Goal: Information Seeking & Learning: Learn about a topic

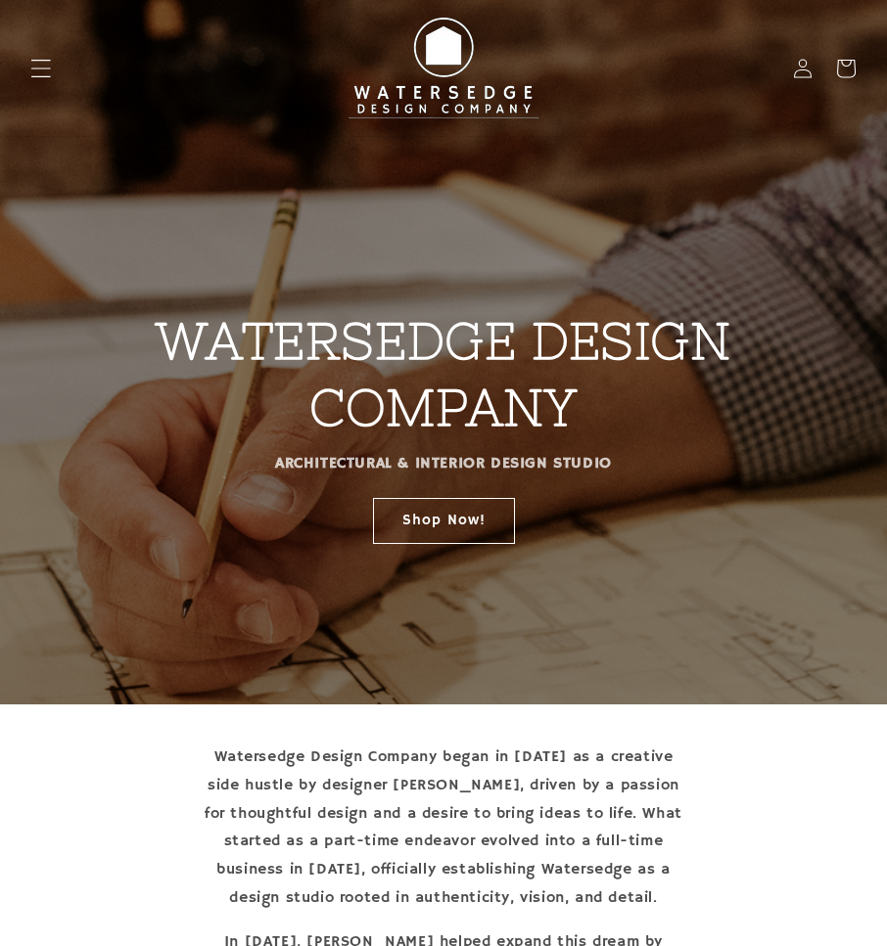
click at [51, 72] on icon "Menu" at bounding box center [40, 68] width 21 height 21
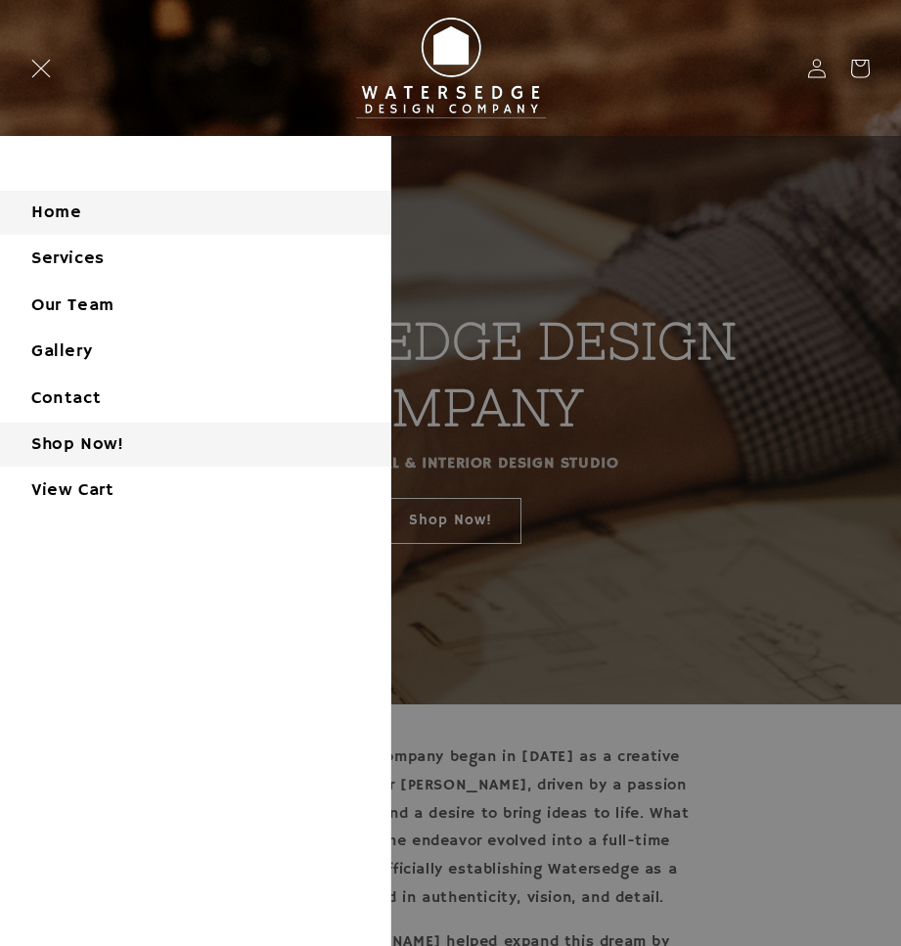
click at [90, 446] on link "Shop Now!" at bounding box center [195, 445] width 391 height 44
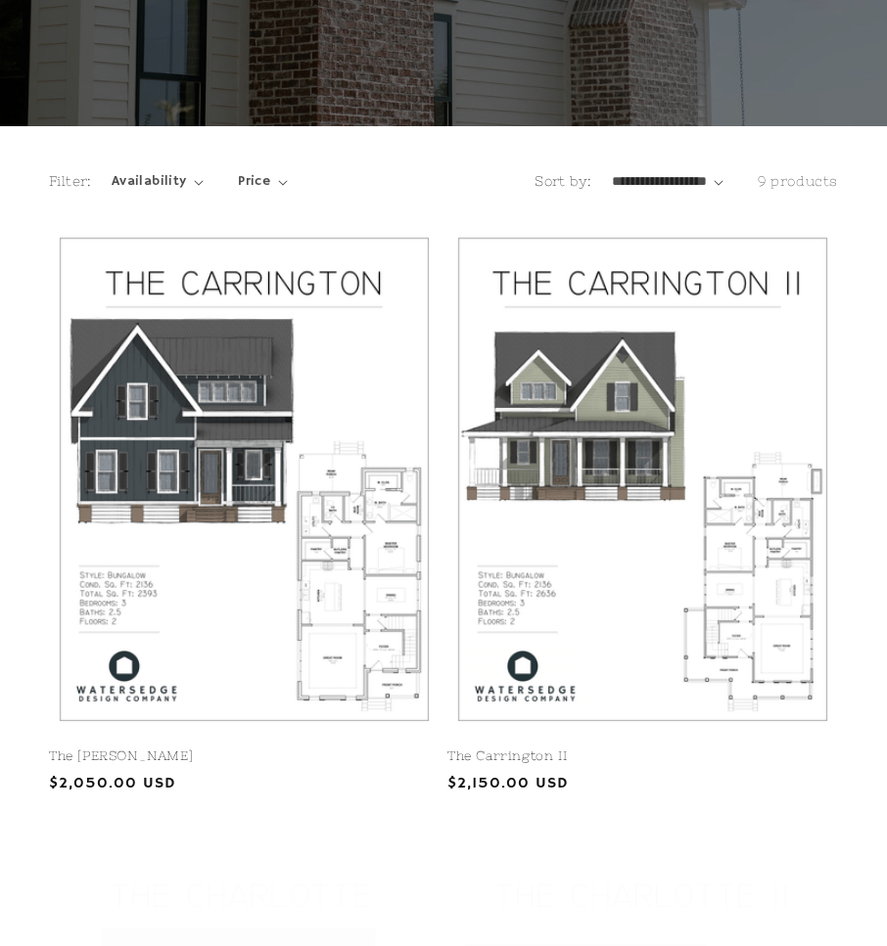
scroll to position [392, 0]
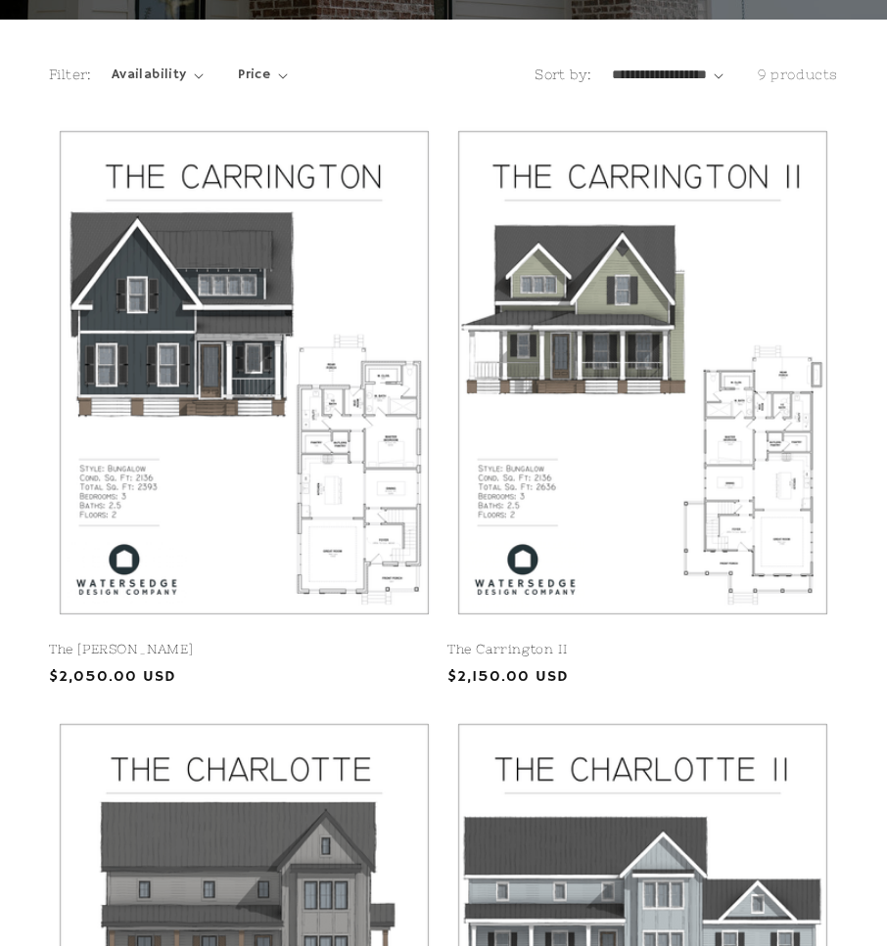
click at [203, 642] on link "The [PERSON_NAME]" at bounding box center [244, 650] width 391 height 17
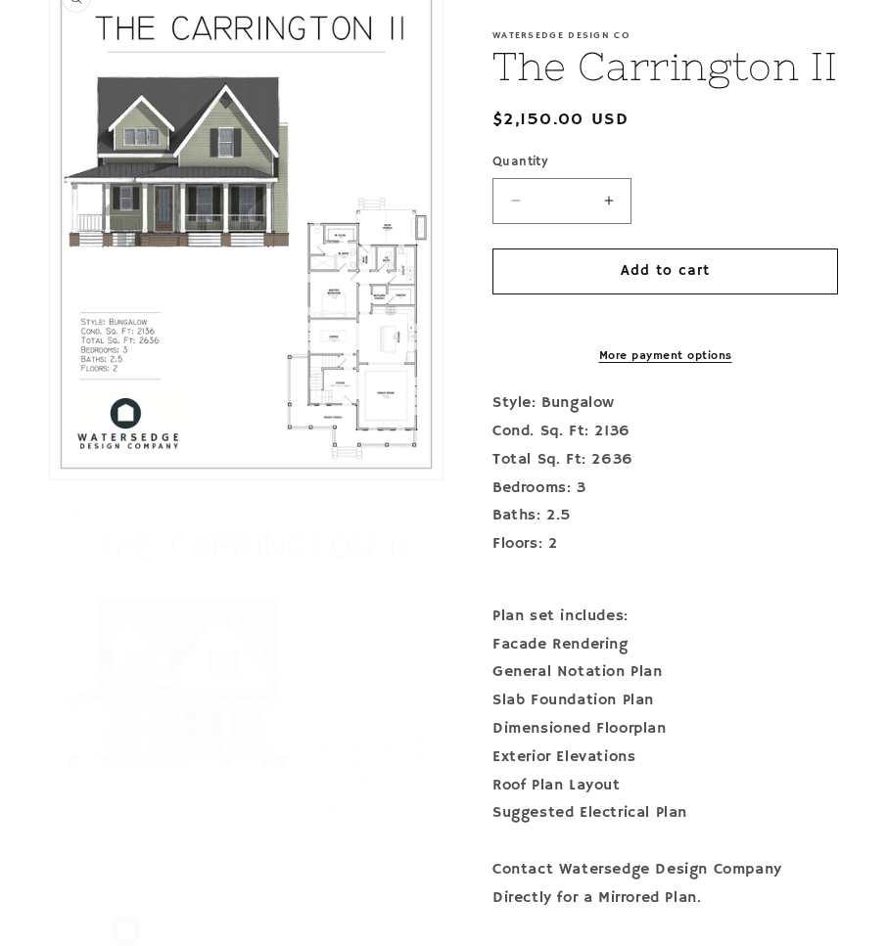
scroll to position [587, 0]
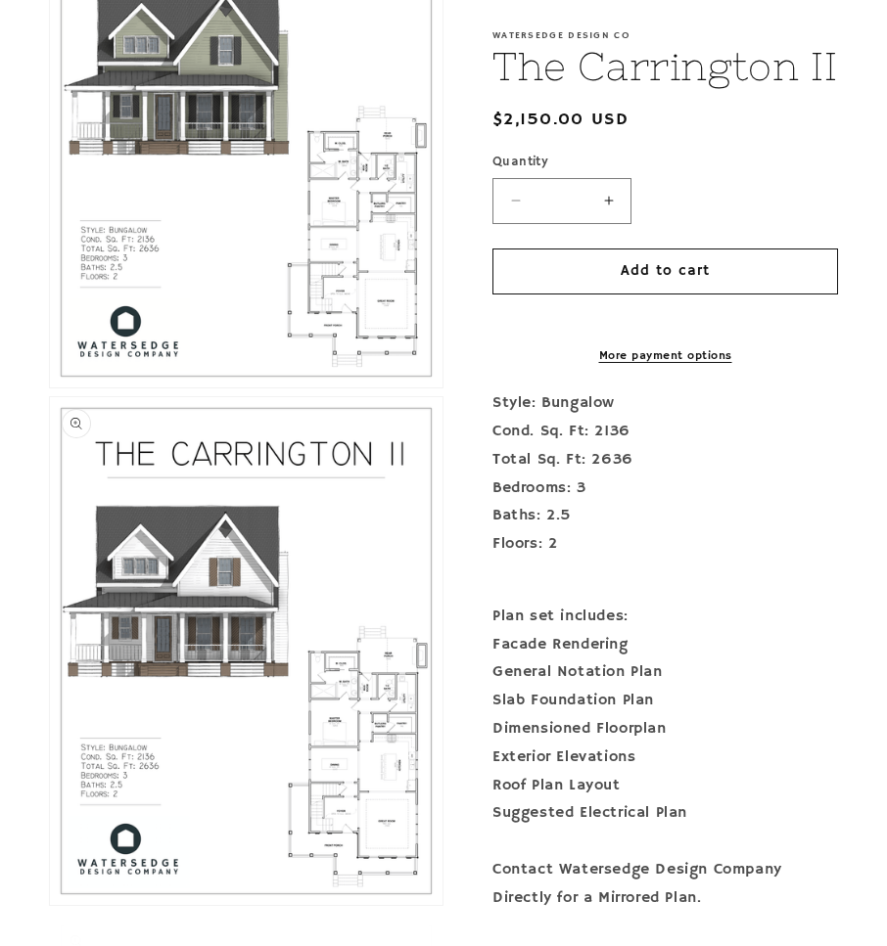
click at [50, 905] on button "Open media 2 in modal" at bounding box center [50, 905] width 0 height 0
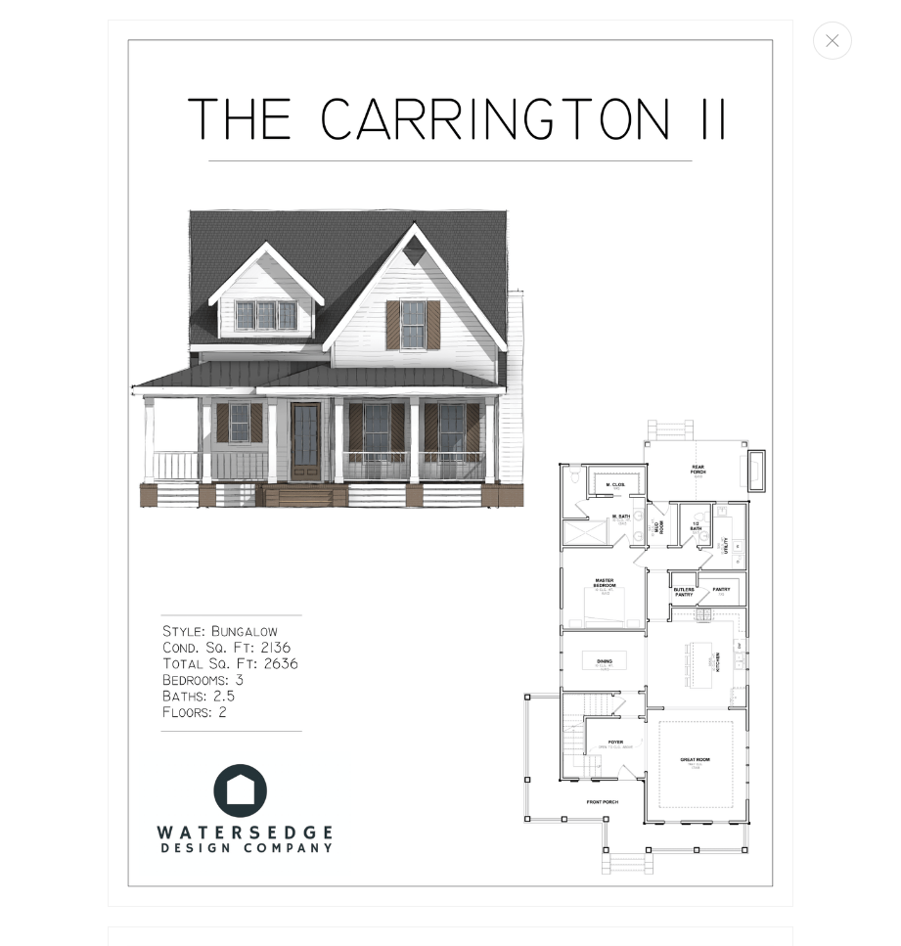
click at [340, 310] on img "Media gallery" at bounding box center [451, 464] width 686 height 888
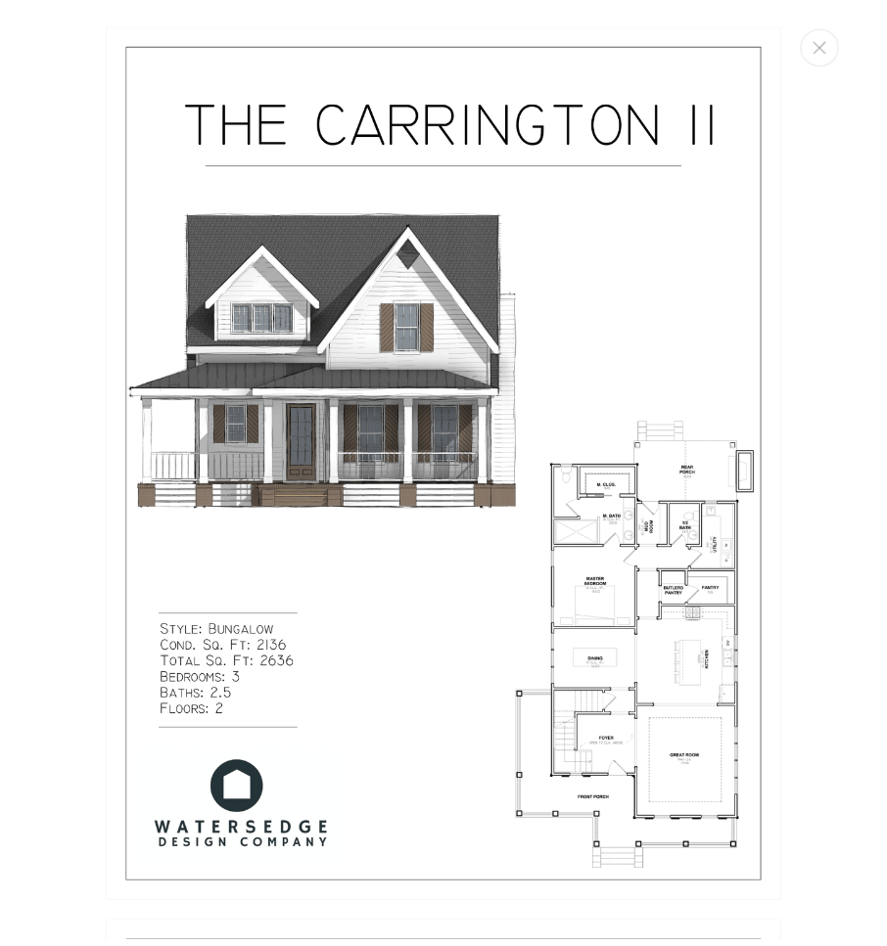
scroll to position [889, 0]
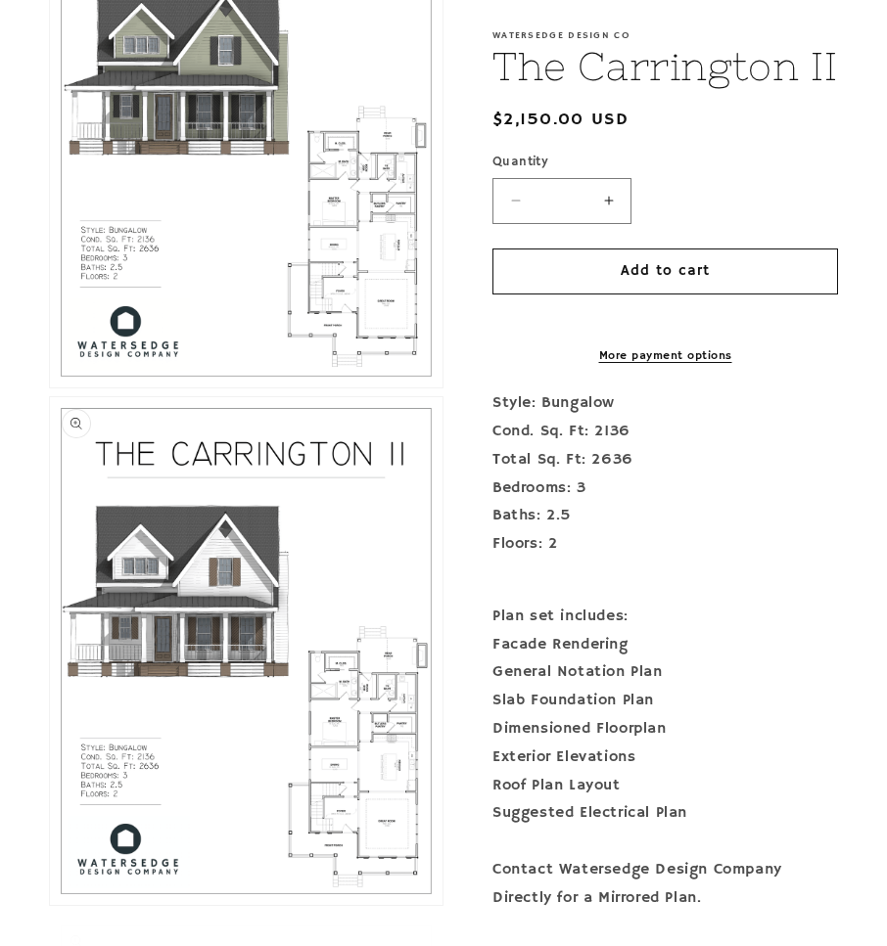
click at [50, 905] on button "Open media 2 in modal" at bounding box center [50, 905] width 0 height 0
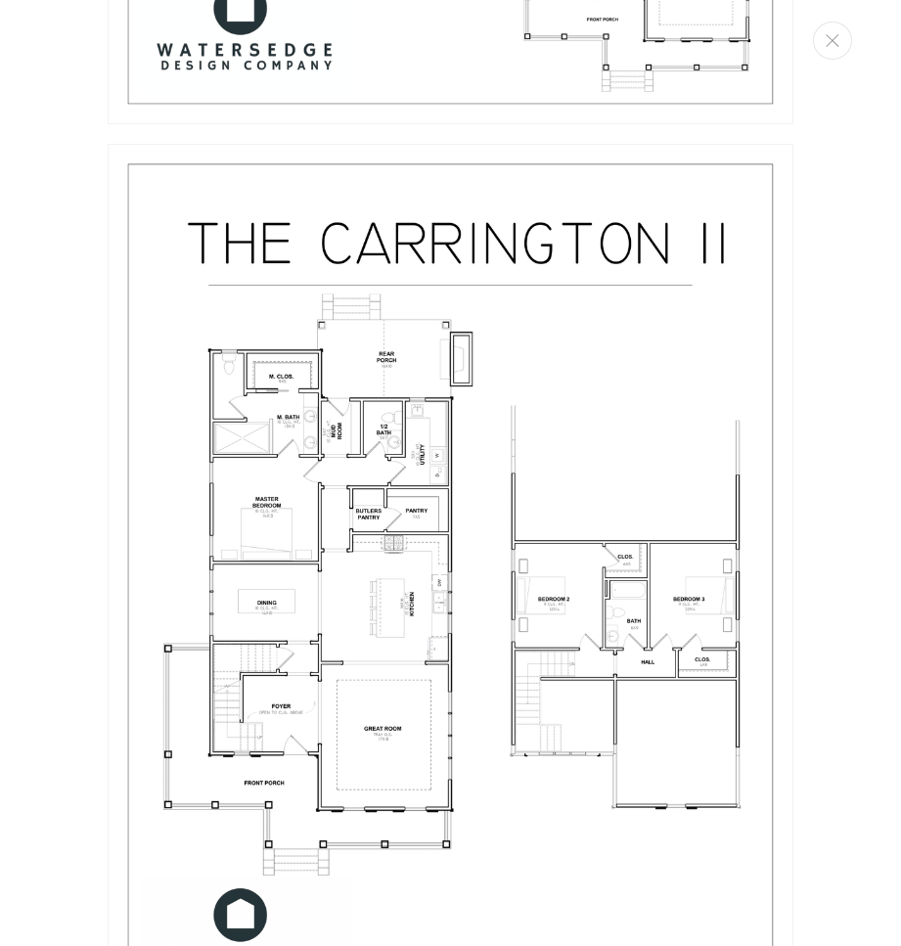
scroll to position [1886, 0]
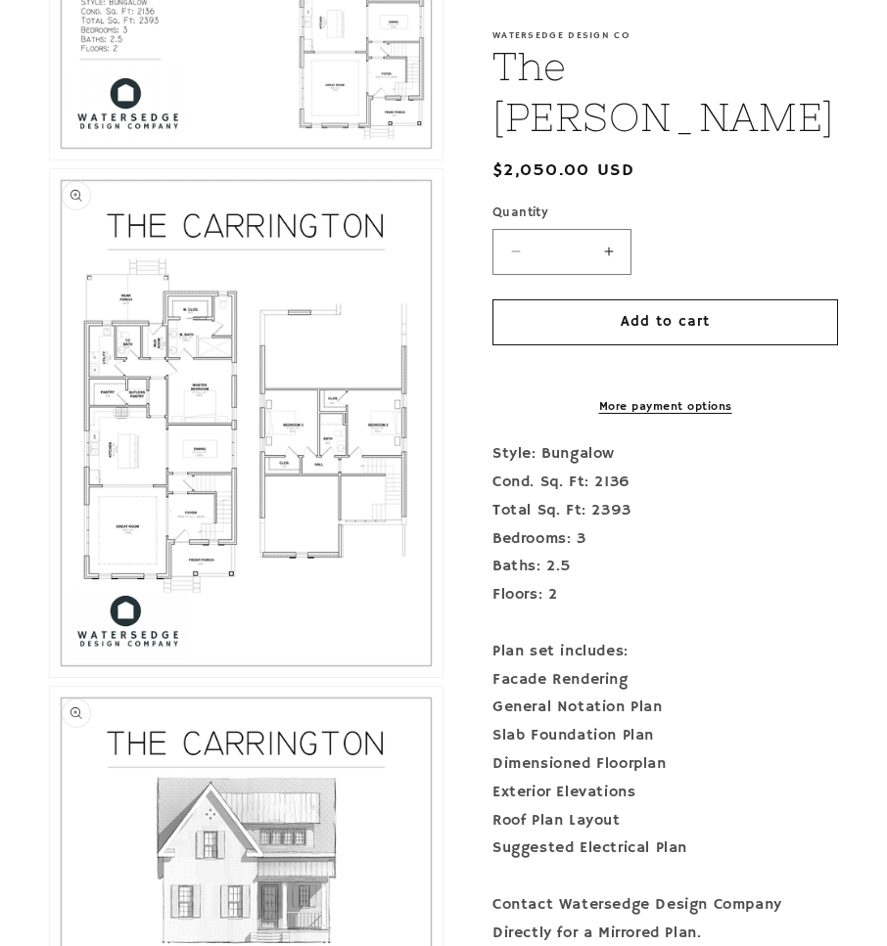
scroll to position [1370, 0]
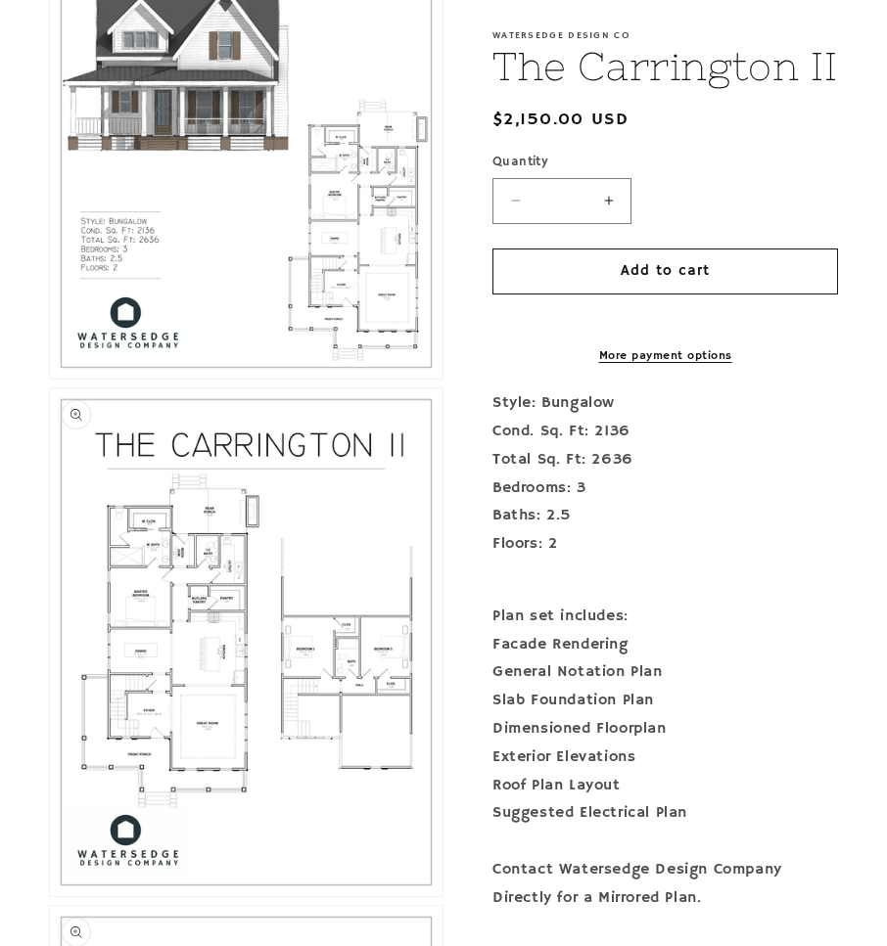
scroll to position [1370, 0]
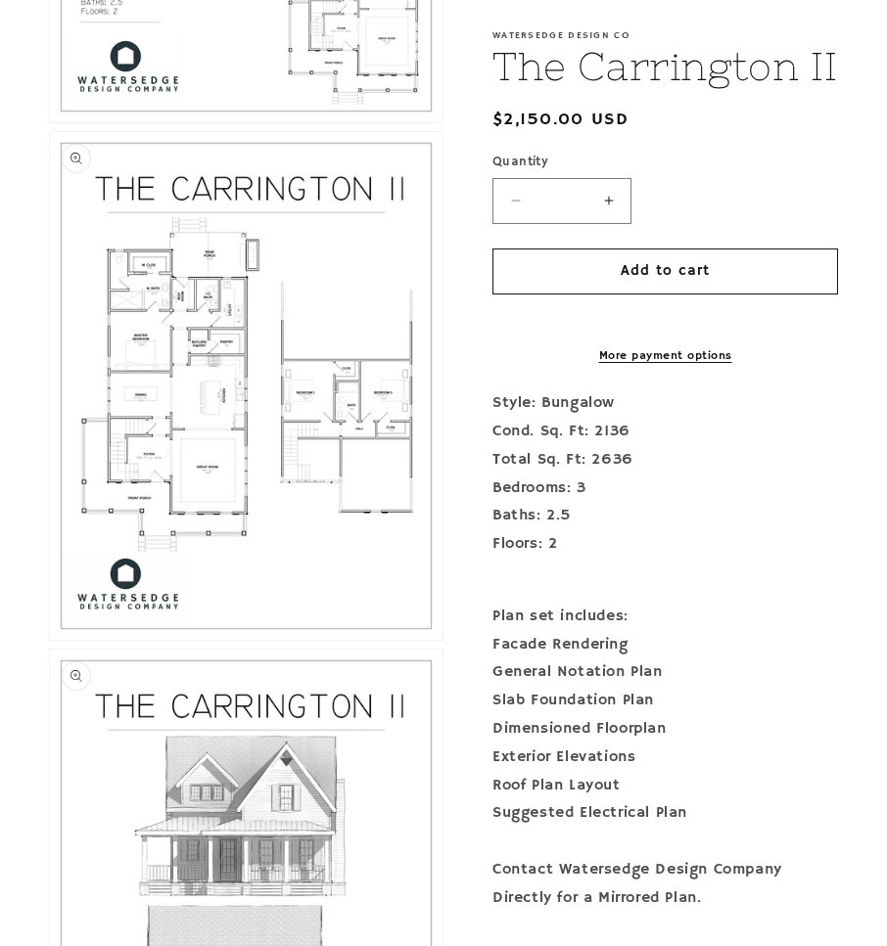
click at [50, 640] on button "Open media 3 in modal" at bounding box center [50, 640] width 0 height 0
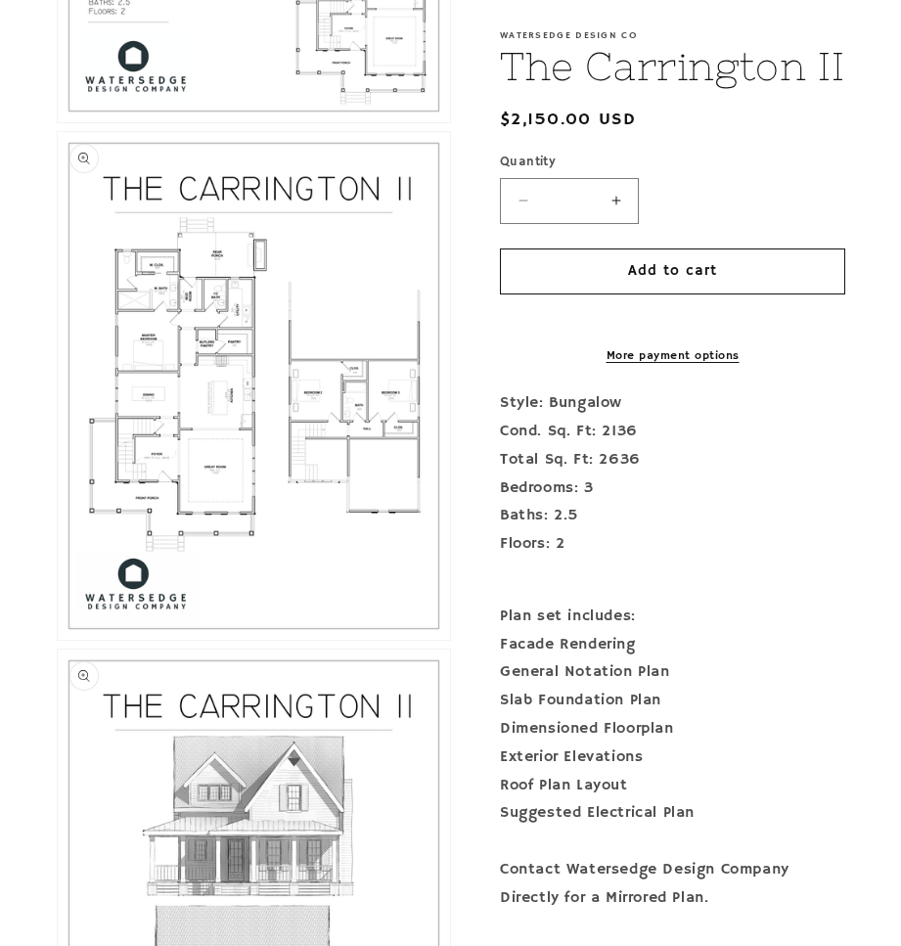
scroll to position [1796, 0]
